Goal: Information Seeking & Learning: Learn about a topic

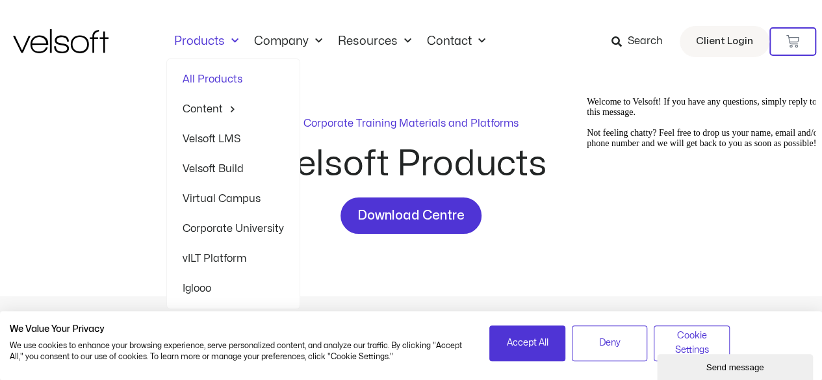
click at [235, 36] on span "Menu" at bounding box center [232, 41] width 14 height 21
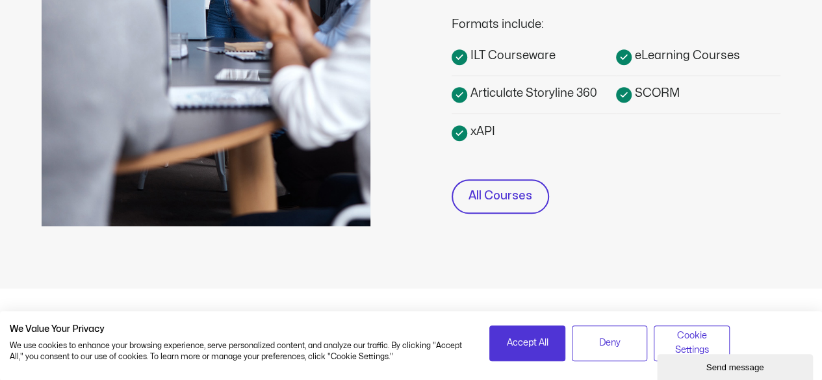
scroll to position [538, 0]
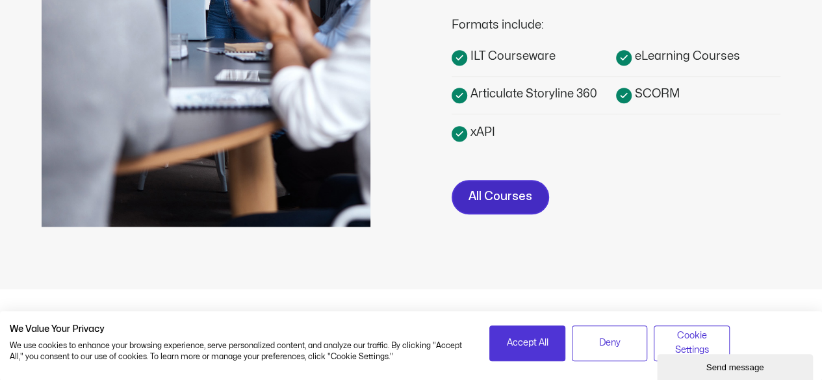
click at [524, 182] on link "All Courses" at bounding box center [501, 197] width 98 height 34
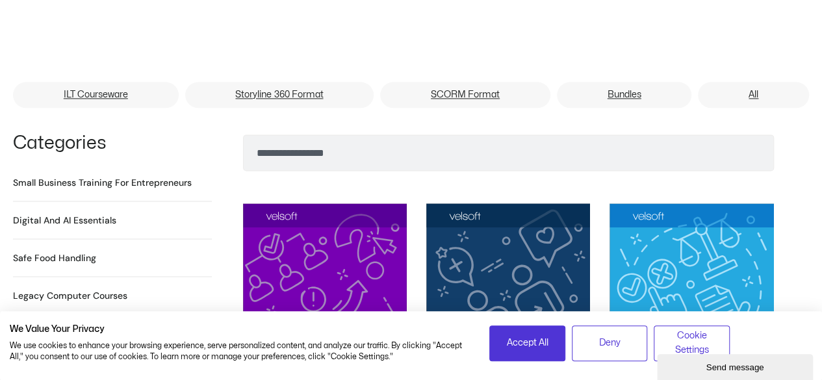
scroll to position [789, 0]
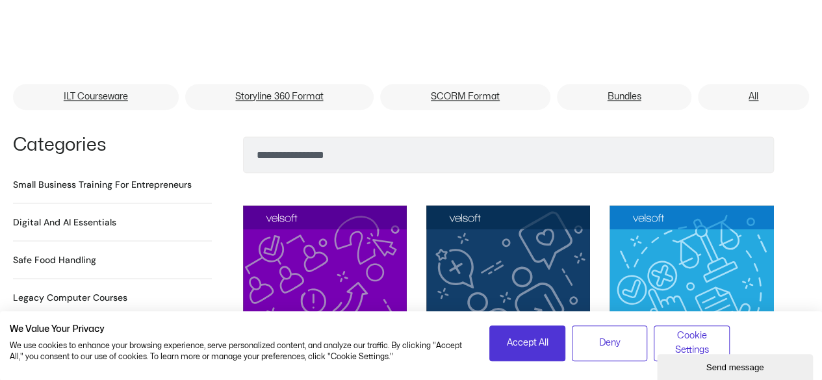
click at [174, 178] on h2 "Small Business Training for Entrepreneurs 22 Products" at bounding box center [102, 185] width 179 height 14
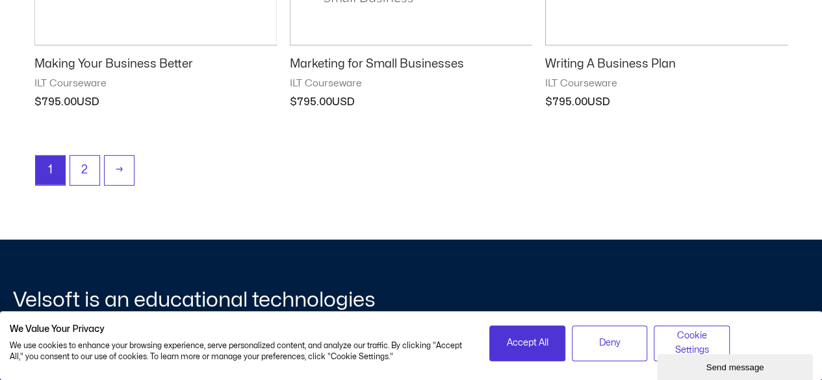
scroll to position [1901, 0]
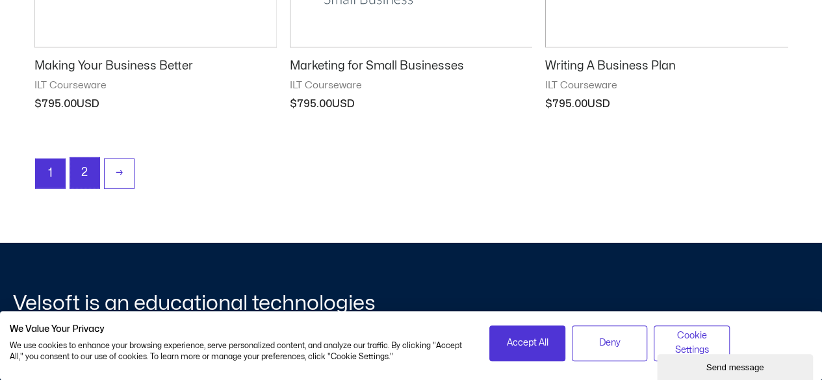
click at [73, 181] on link "2" at bounding box center [84, 173] width 29 height 31
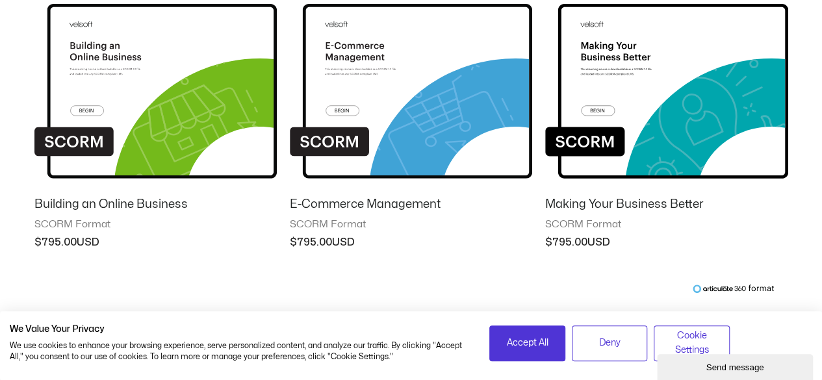
scroll to position [263, 0]
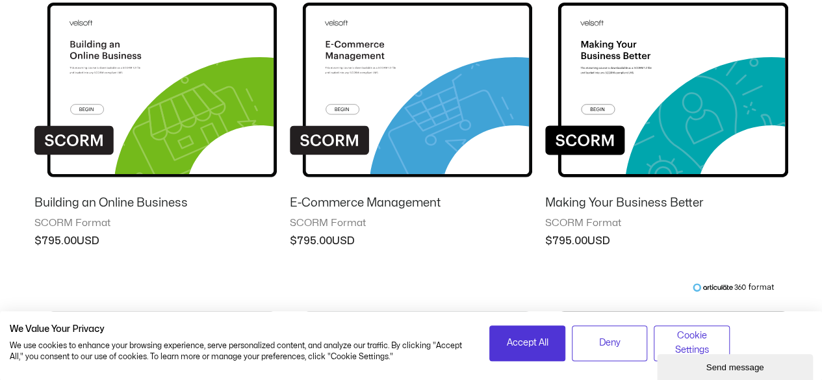
click at [640, 70] on img at bounding box center [666, 79] width 242 height 211
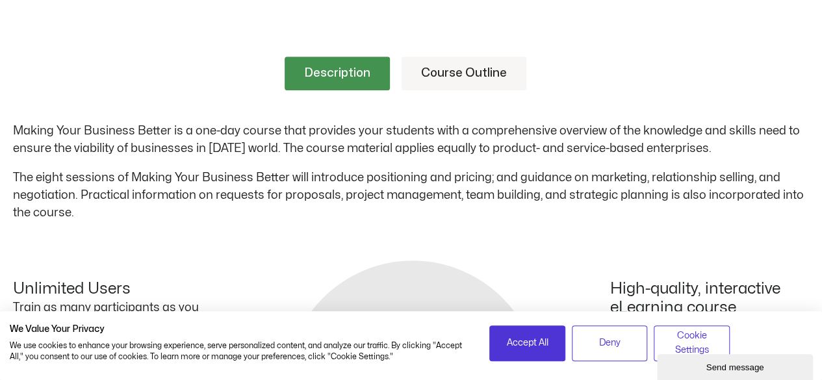
scroll to position [513, 0]
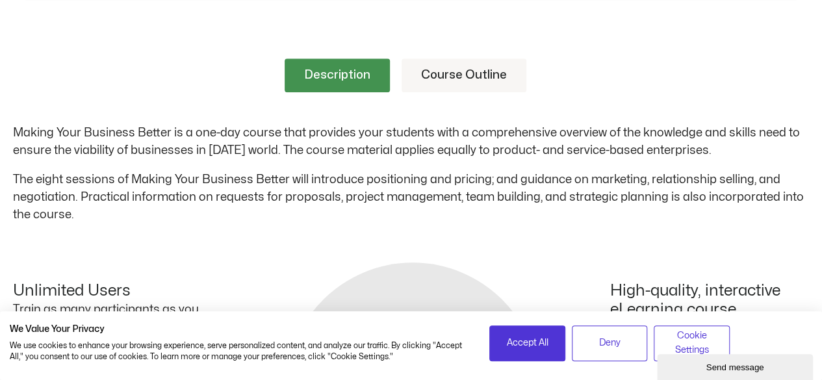
click at [469, 75] on link "Course Outline" at bounding box center [464, 76] width 125 height 34
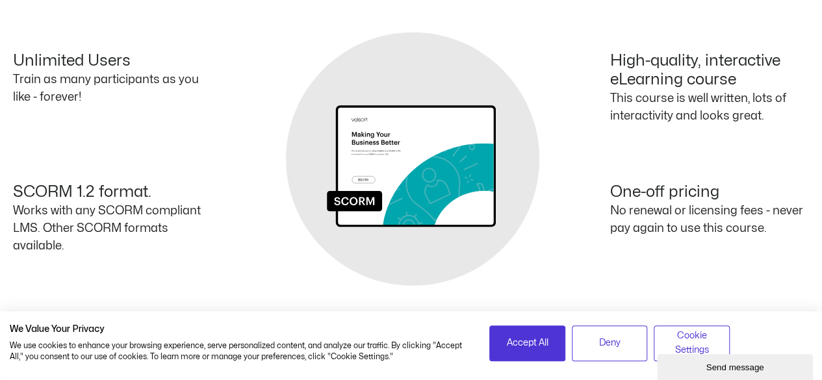
scroll to position [1830, 0]
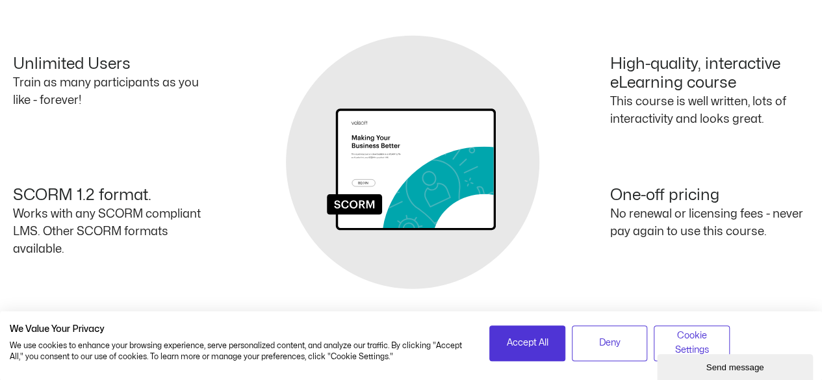
click at [419, 171] on div "Unlimited Users Train as many participants as you like - forever! High-quality,…" at bounding box center [411, 162] width 796 height 214
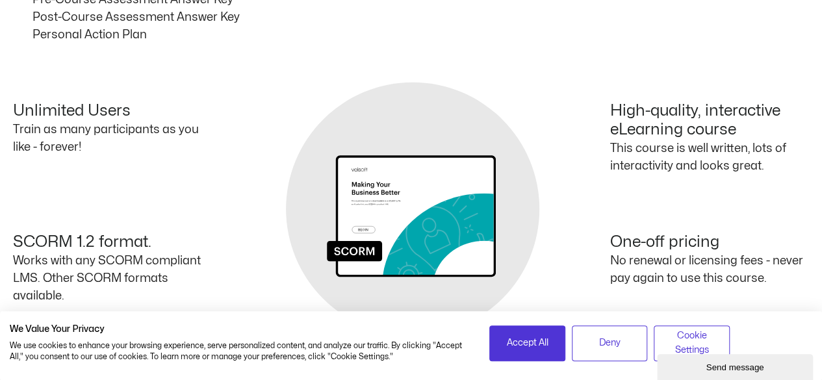
scroll to position [1784, 0]
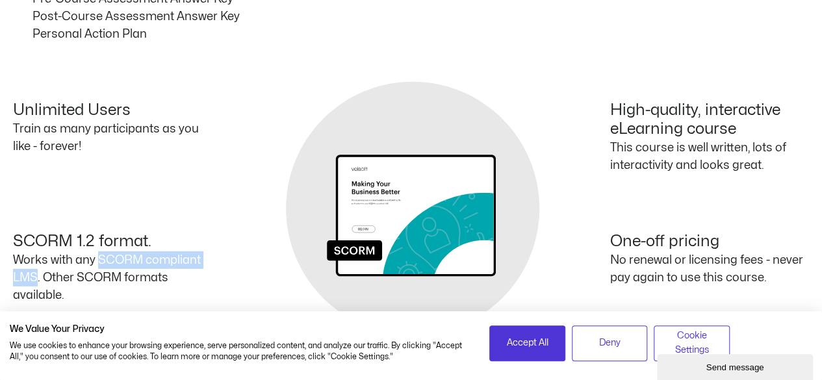
drag, startPoint x: 96, startPoint y: 257, endPoint x: 34, endPoint y: 278, distance: 65.4
click at [34, 278] on p "Works with any SCORM compliant LMS. Other SCORM formats available." at bounding box center [112, 278] width 199 height 53
copy p "SCORM compliant LMS"
